Goal: Task Accomplishment & Management: Manage account settings

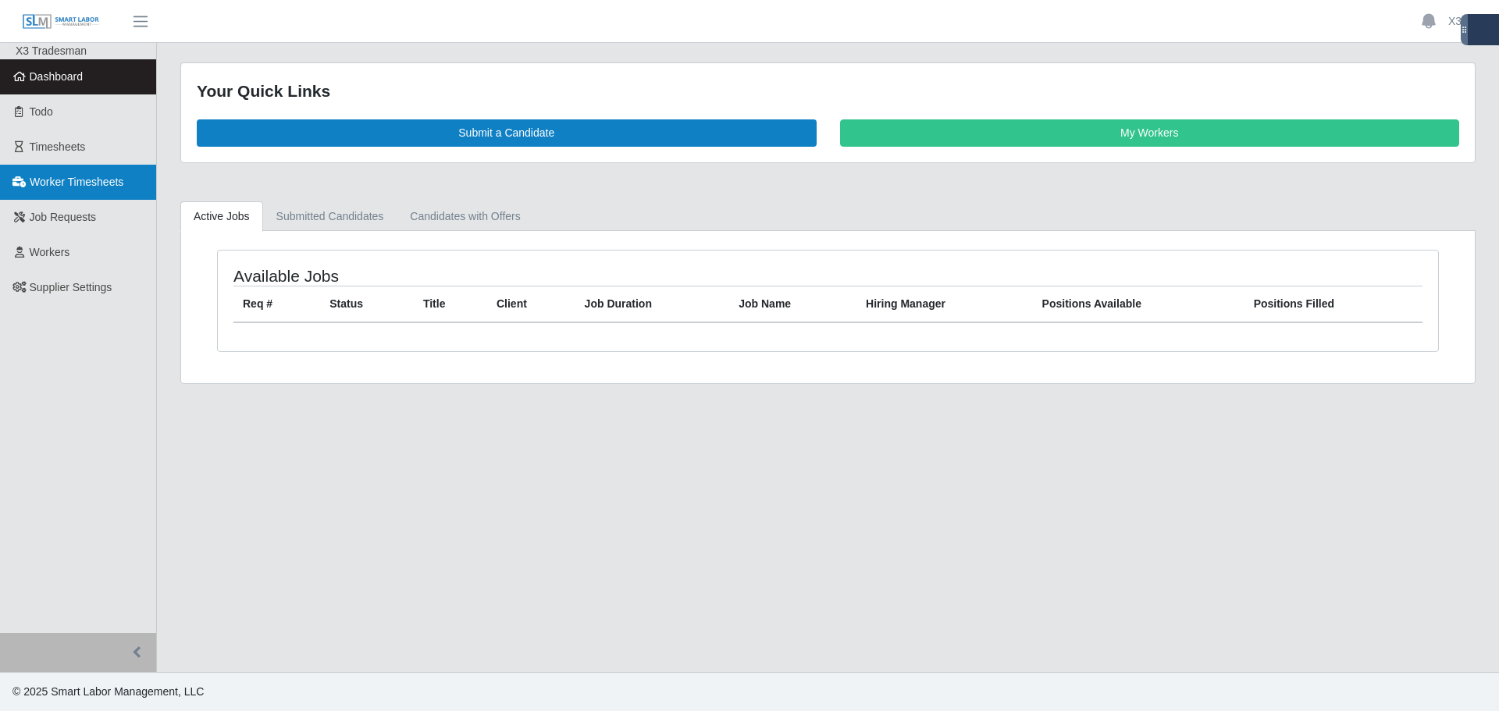
click at [50, 171] on link "Worker Timesheets" at bounding box center [78, 182] width 156 height 35
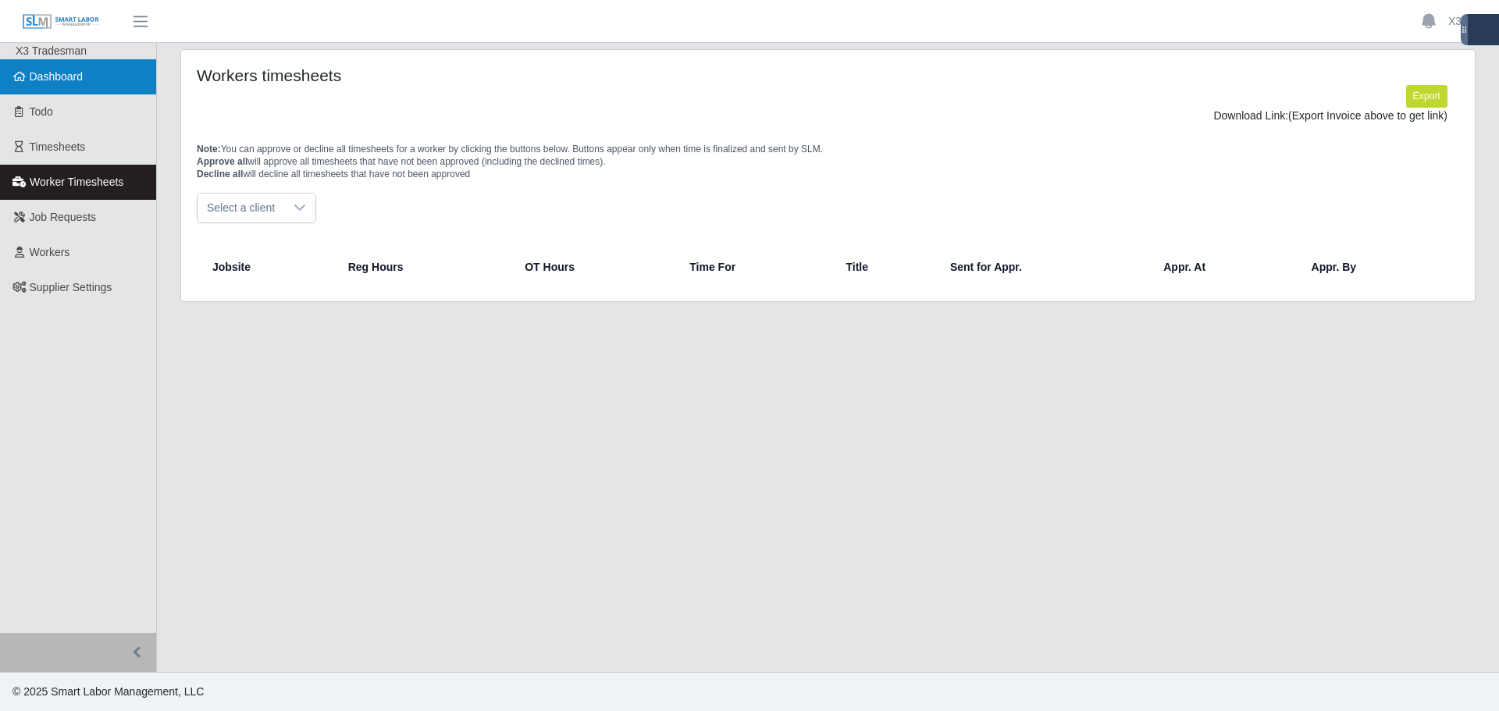
click at [79, 87] on link "Dashboard" at bounding box center [78, 76] width 156 height 35
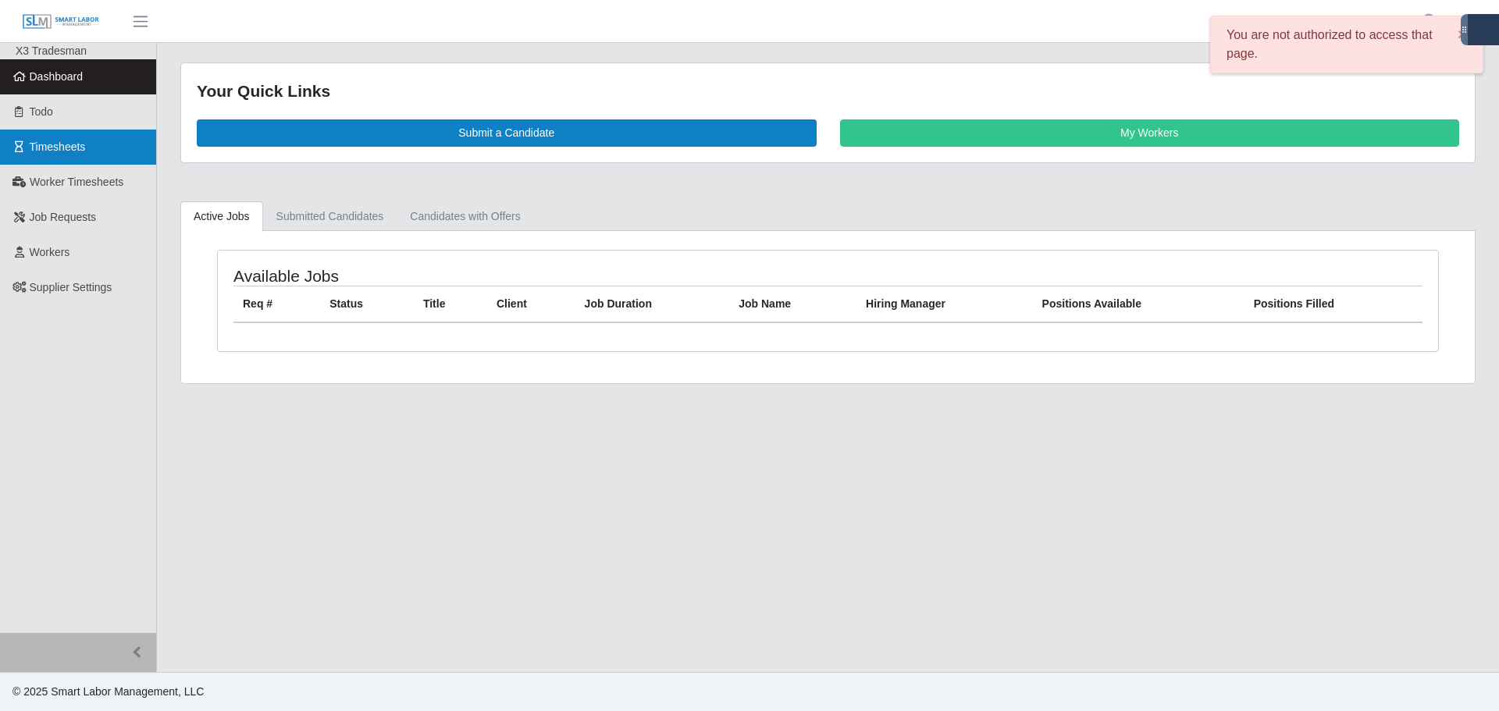
click at [101, 158] on link "Timesheets" at bounding box center [78, 147] width 156 height 35
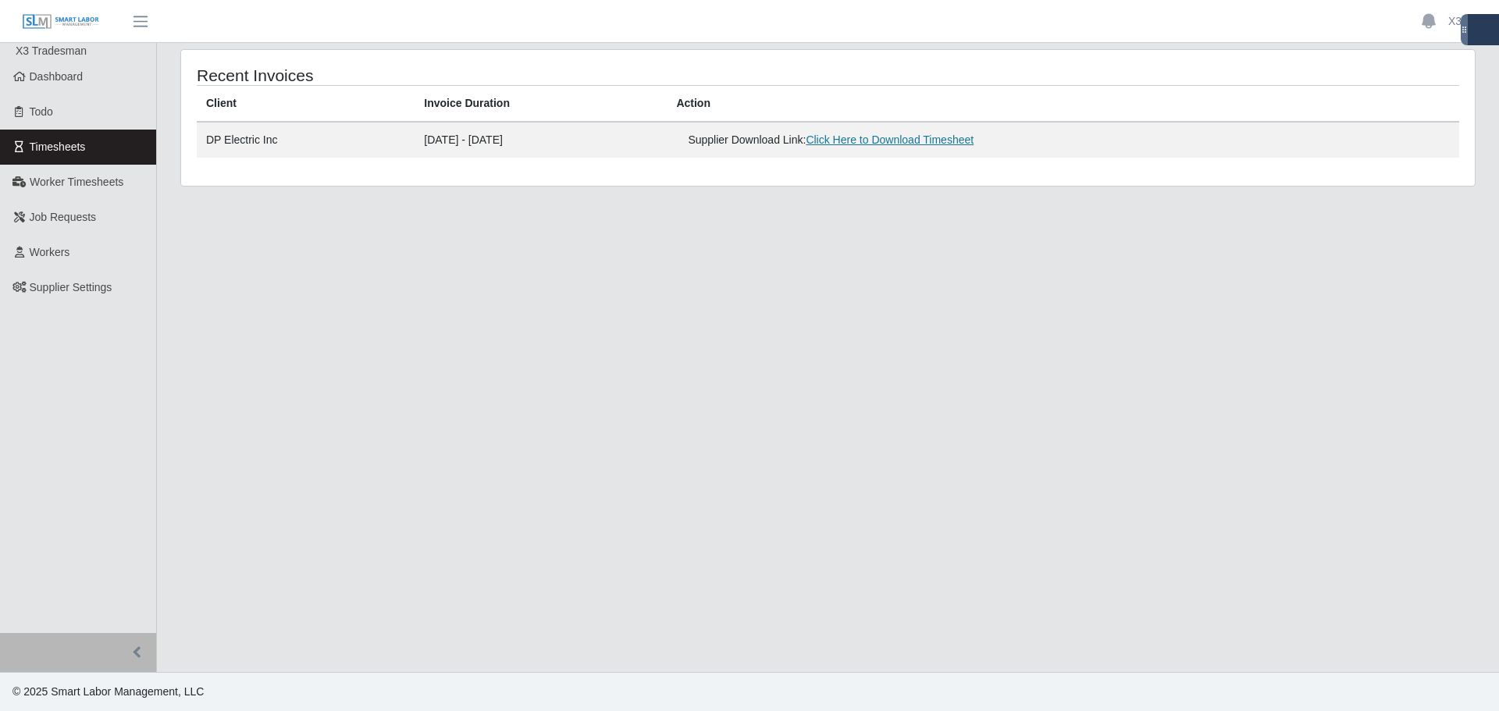
click at [927, 141] on link "Click Here to Download Timesheet" at bounding box center [890, 139] width 168 height 12
